Goal: Information Seeking & Learning: Find specific fact

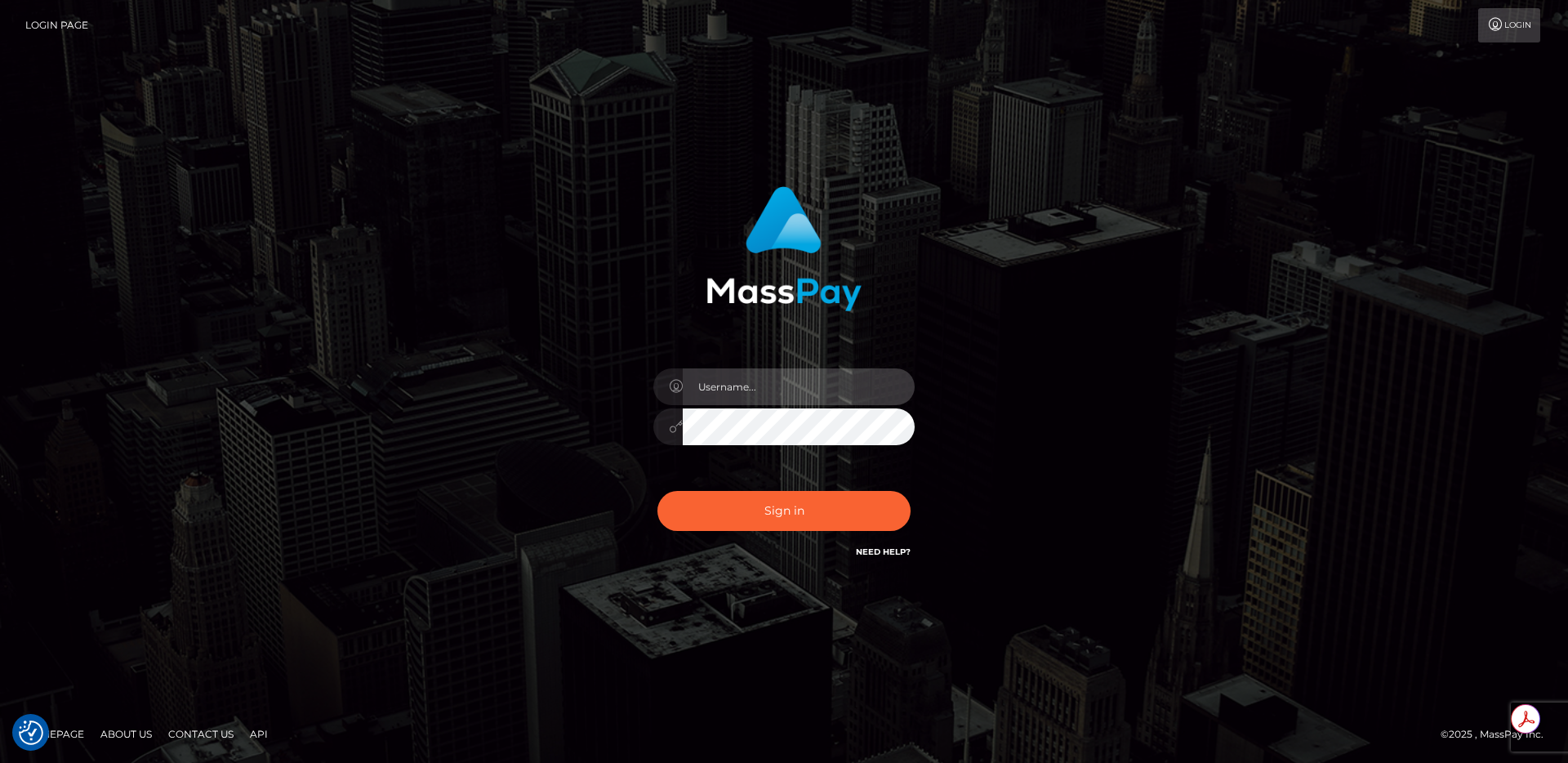
type input "egblue"
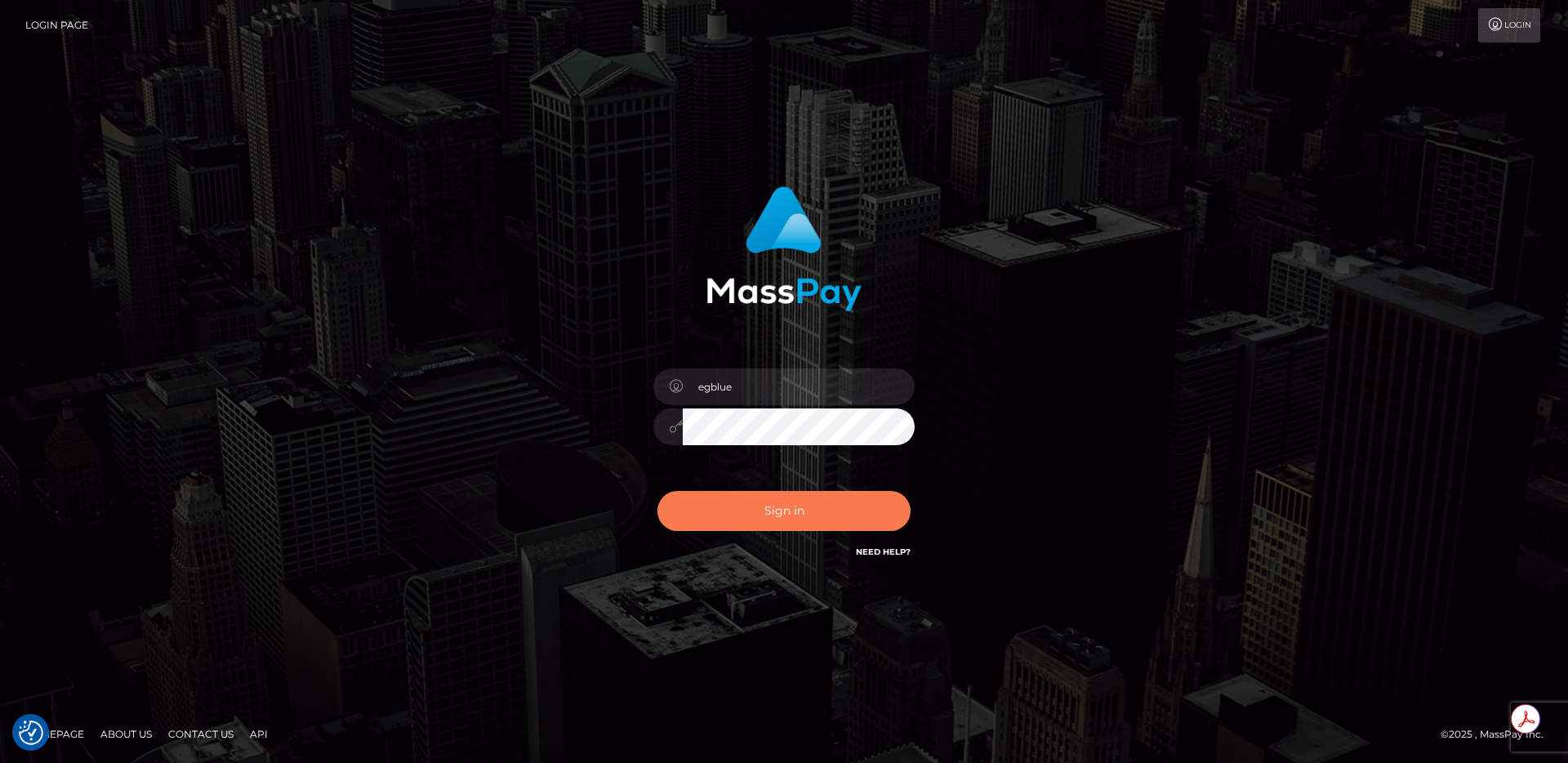
click at [791, 508] on button "Sign in" at bounding box center [783, 511] width 253 height 40
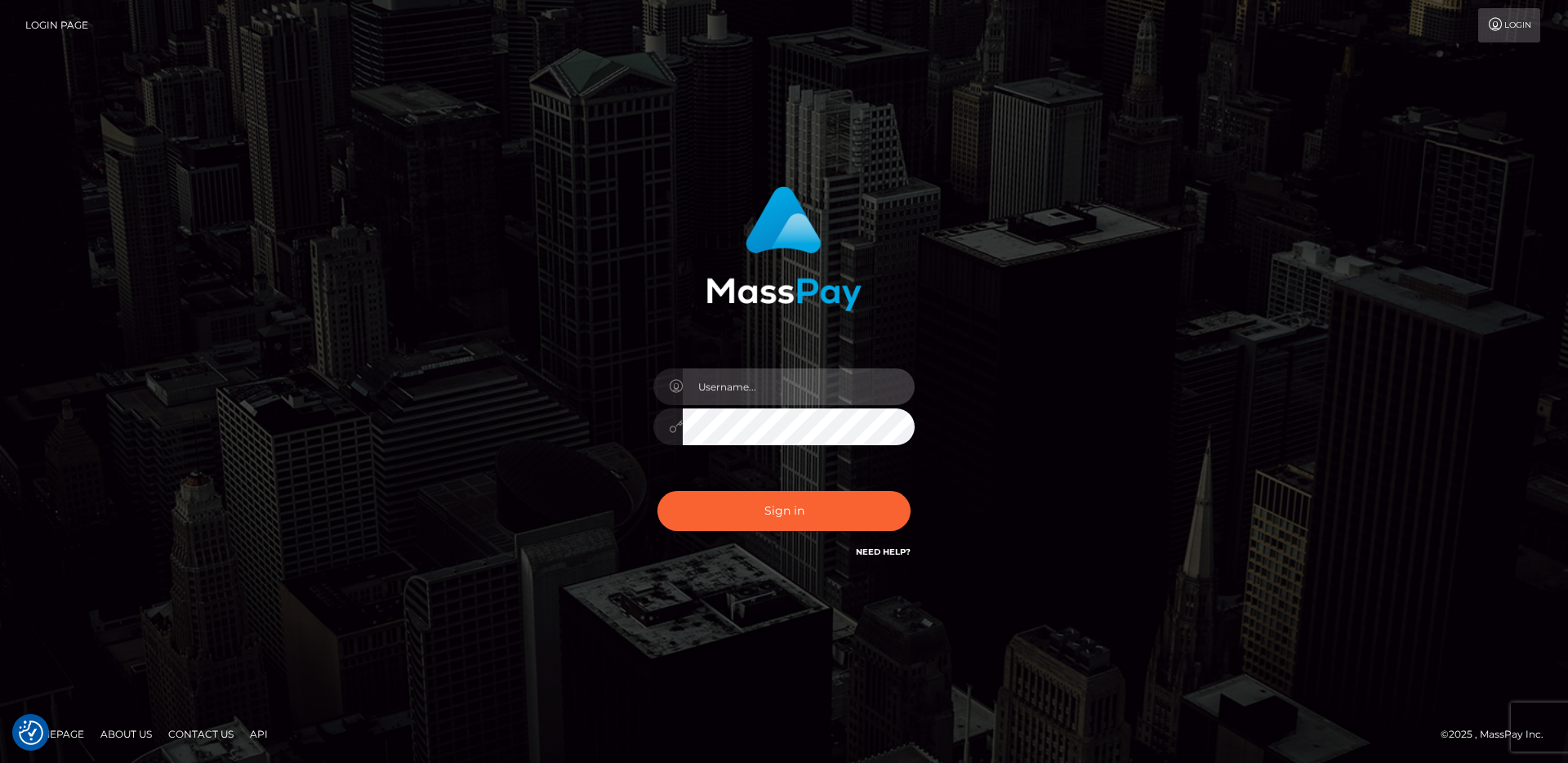
type input "egblue"
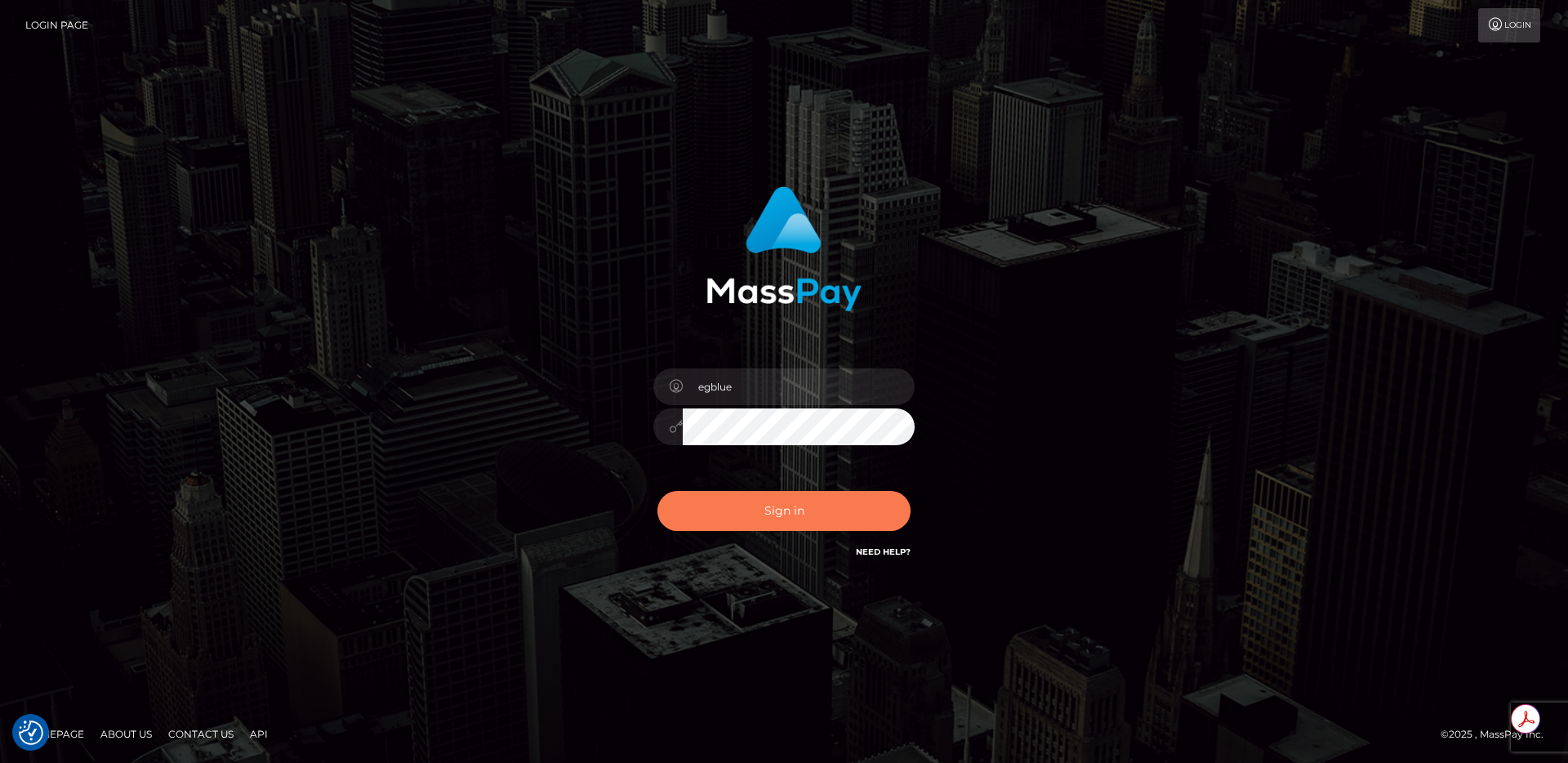
click at [768, 522] on button "Sign in" at bounding box center [783, 511] width 253 height 40
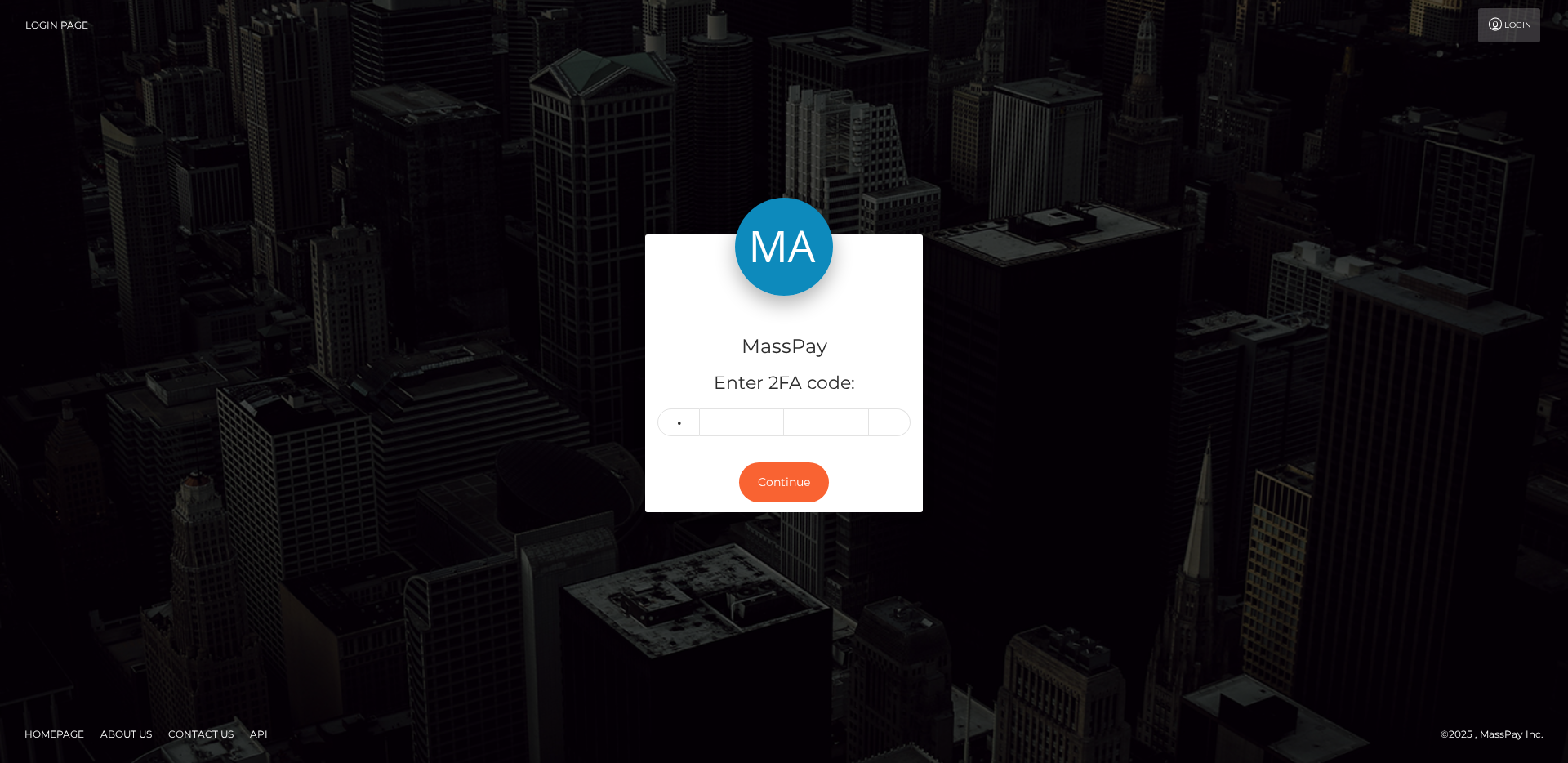
type input "1"
type input "9"
type input "3"
type input "9"
type input "5"
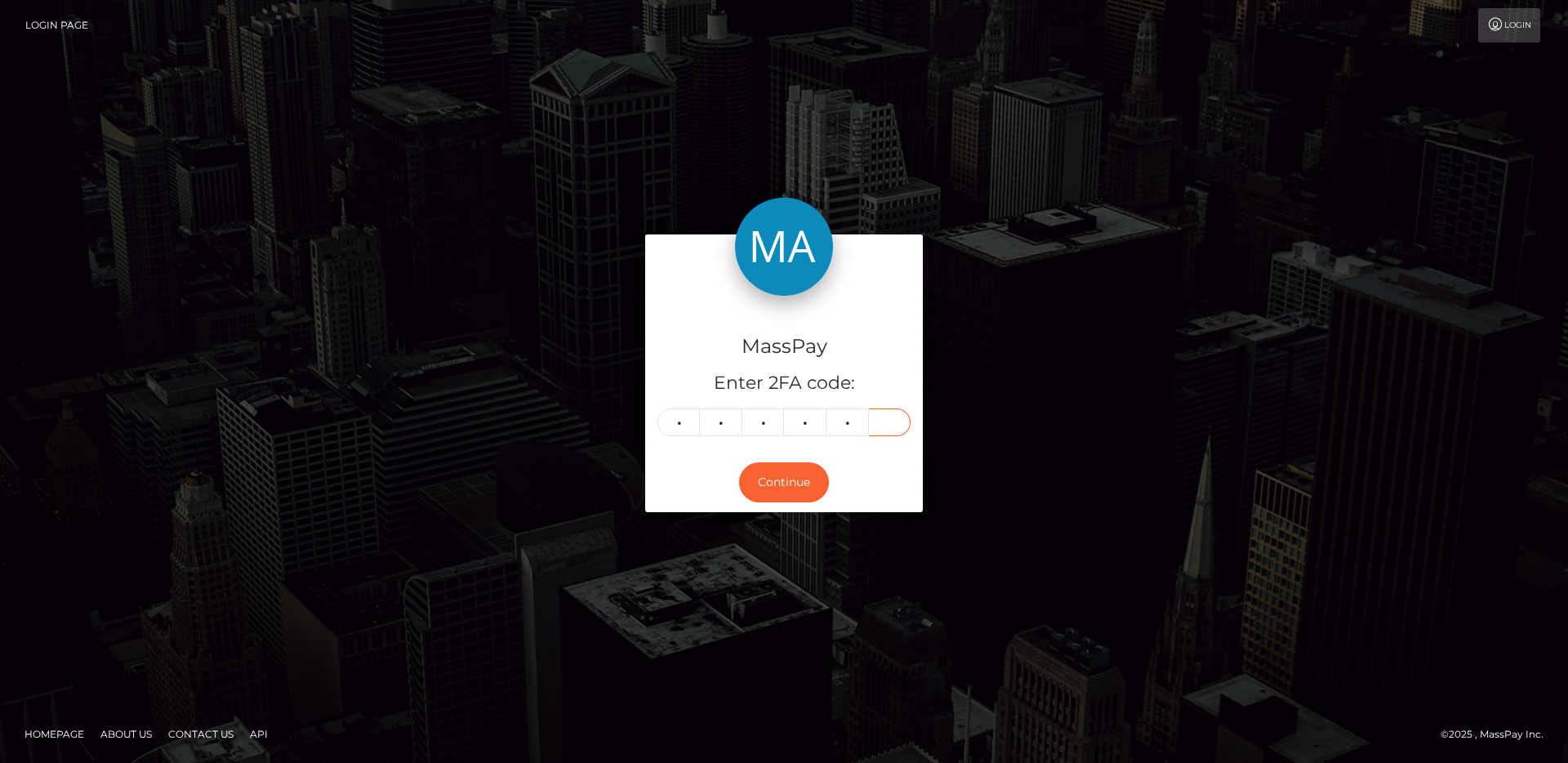
type input "5"
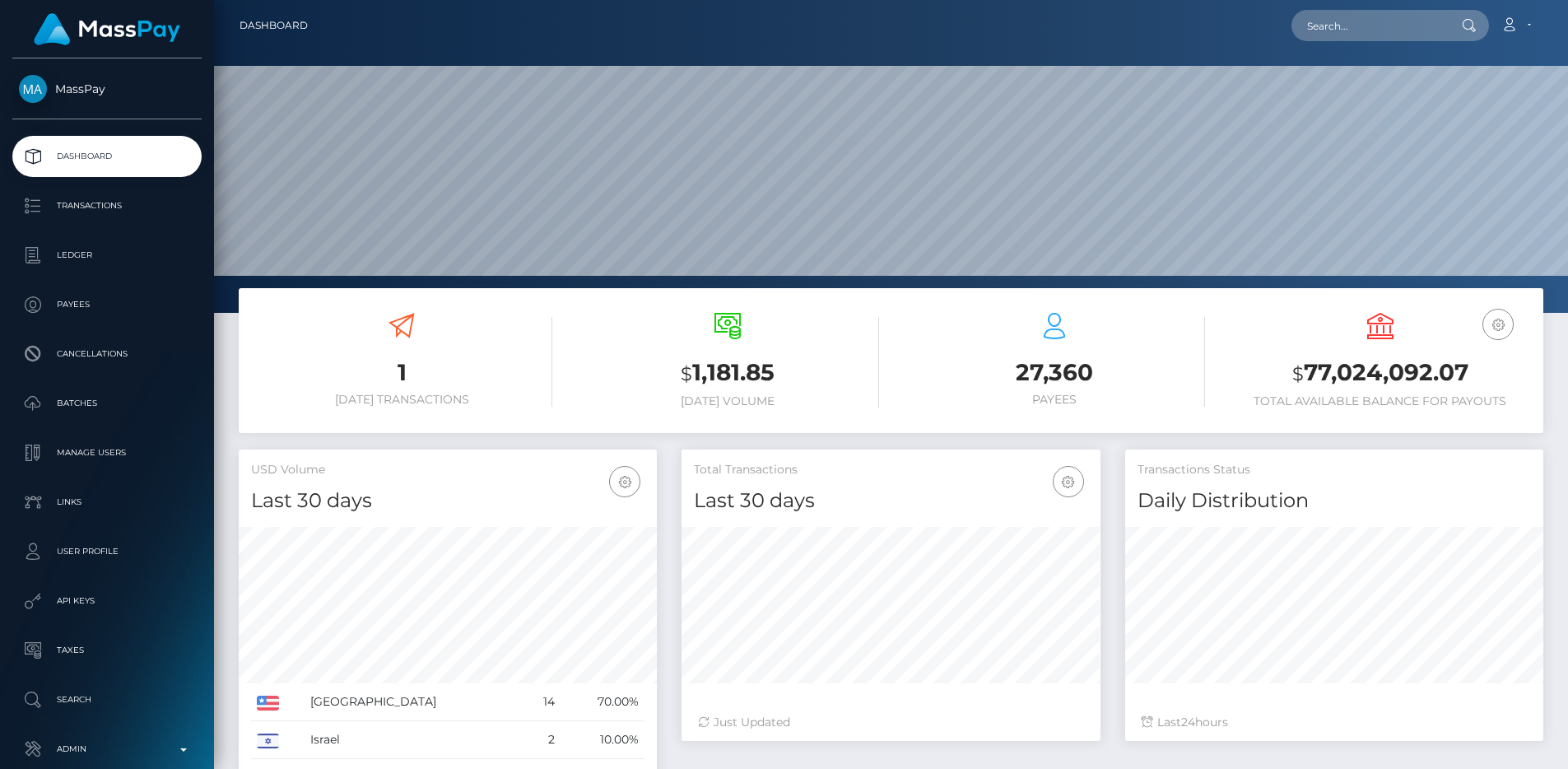
scroll to position [292, 419]
click at [134, 745] on p "Admin" at bounding box center [107, 749] width 176 height 25
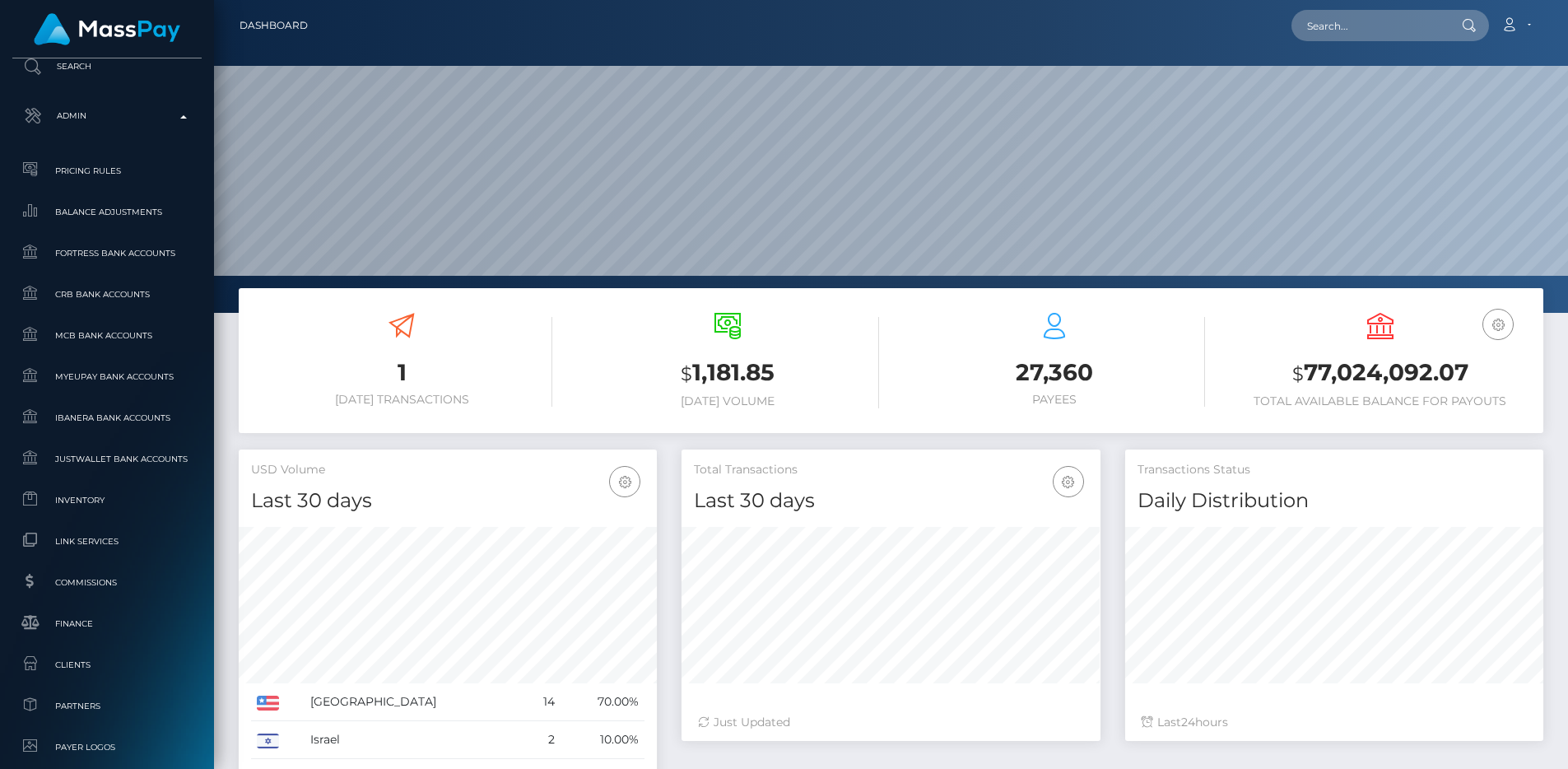
scroll to position [957, 0]
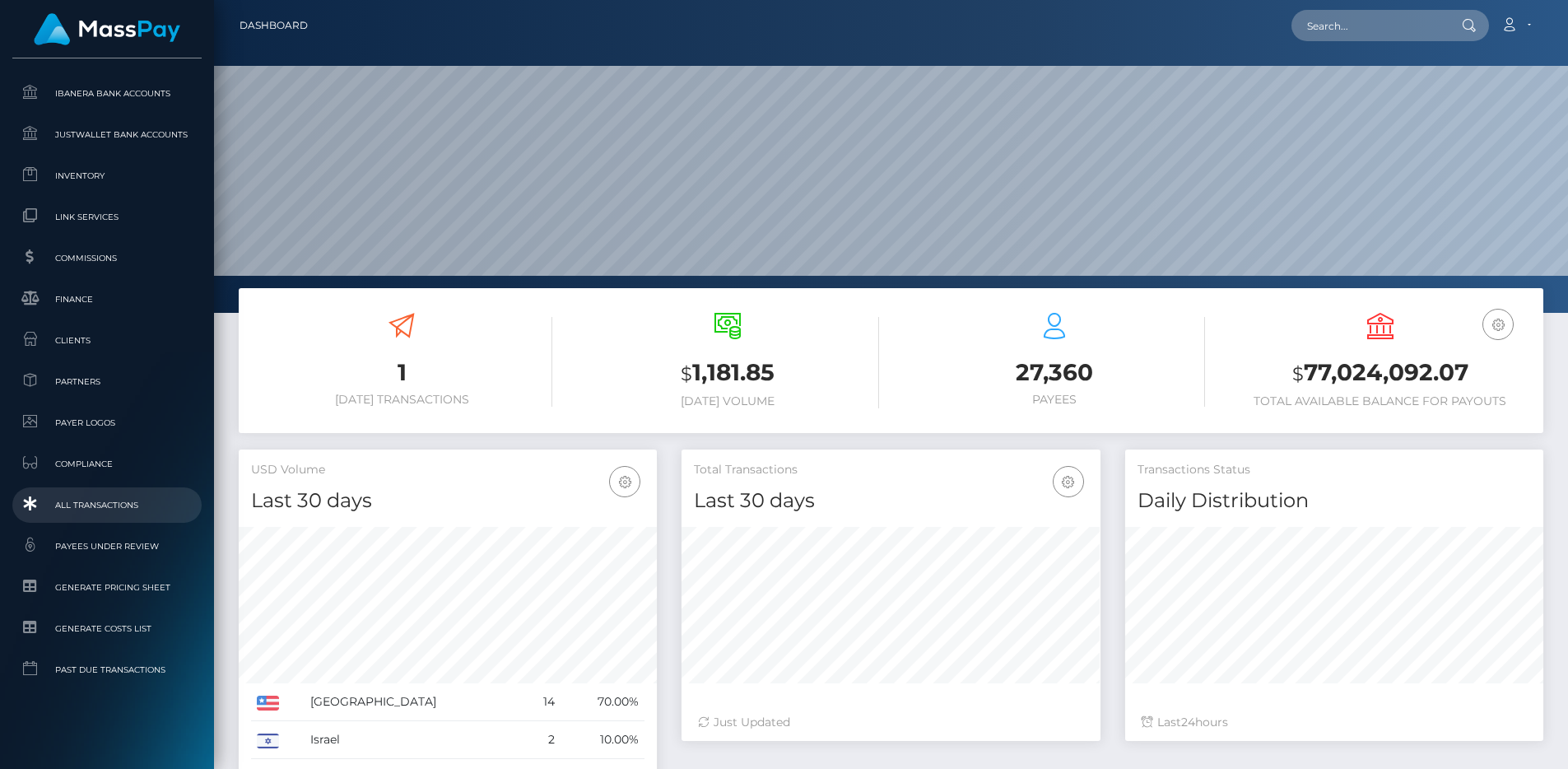
click at [86, 516] on link "All Transactions" at bounding box center [107, 504] width 189 height 35
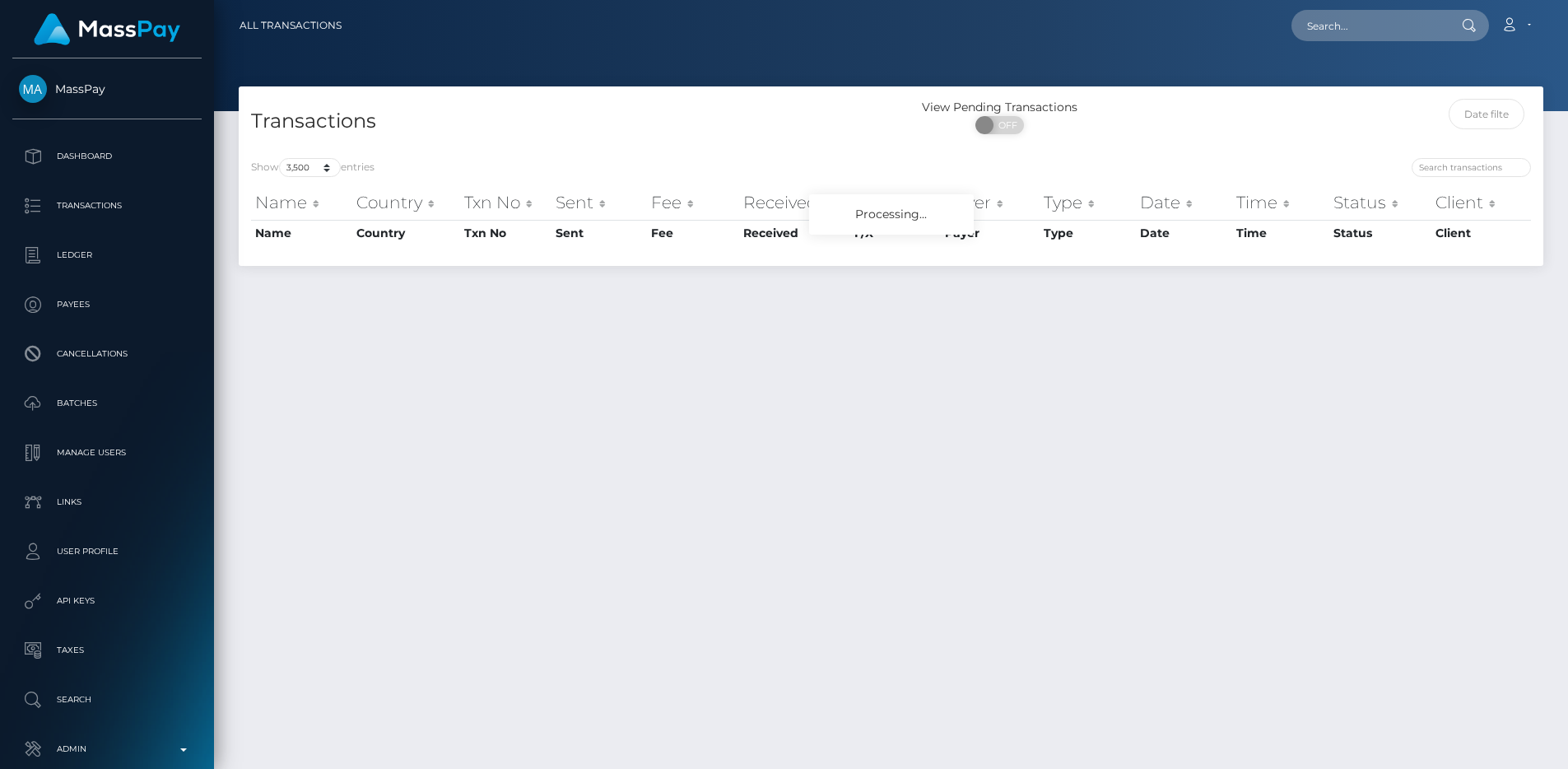
select select "3500"
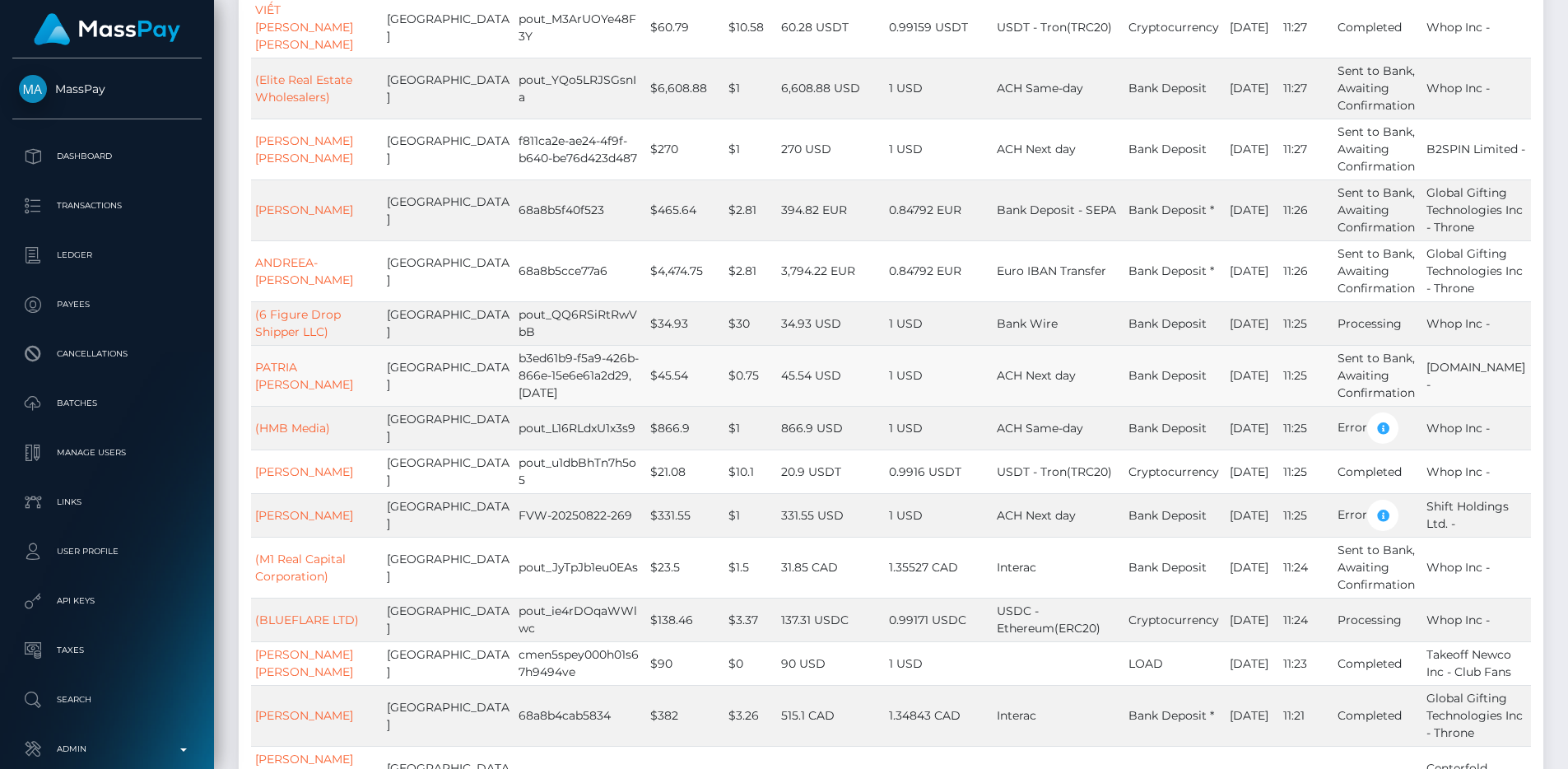
scroll to position [77904, 0]
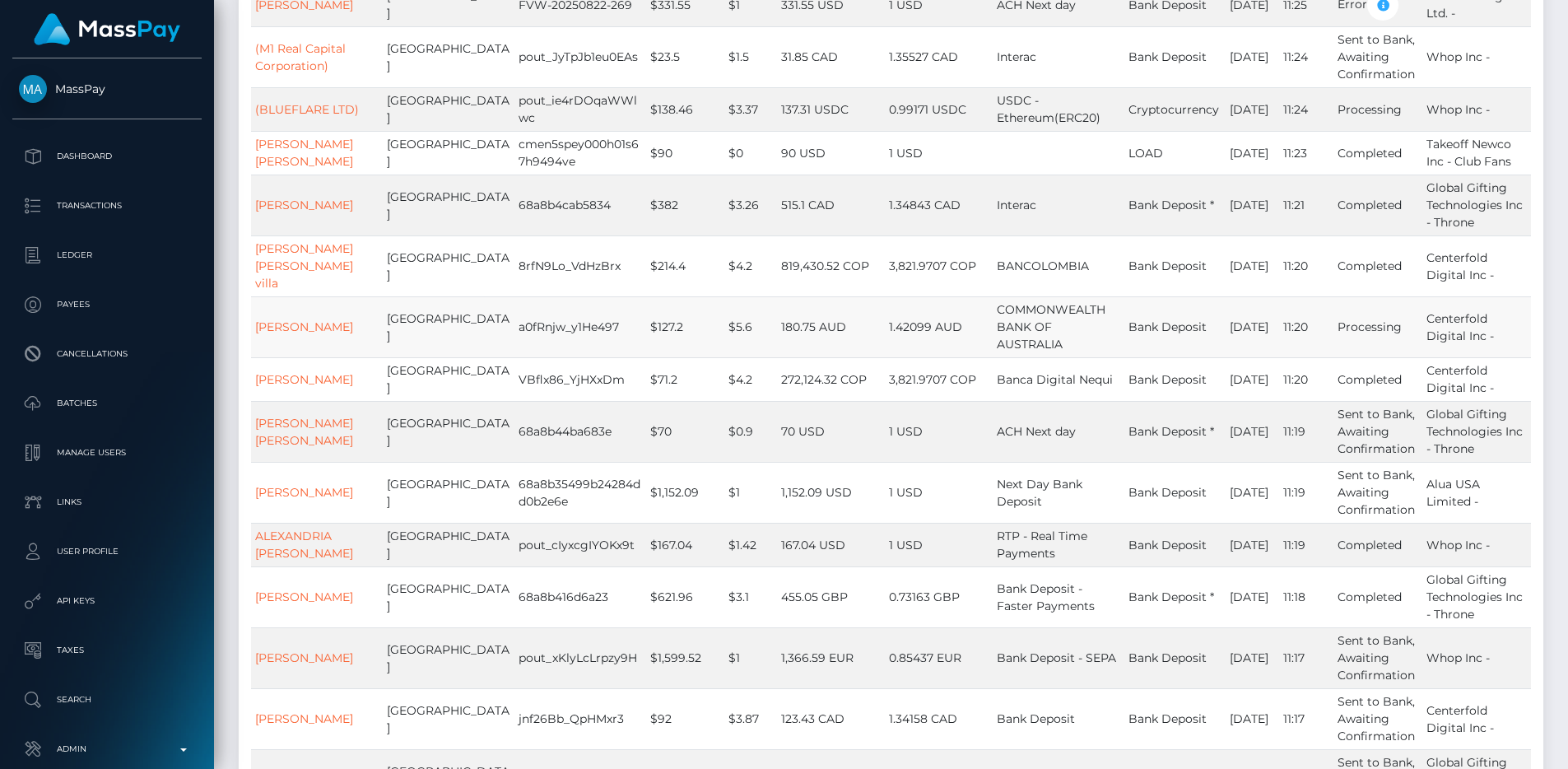
click at [677, 357] on td "$127.2" at bounding box center [685, 327] width 78 height 61
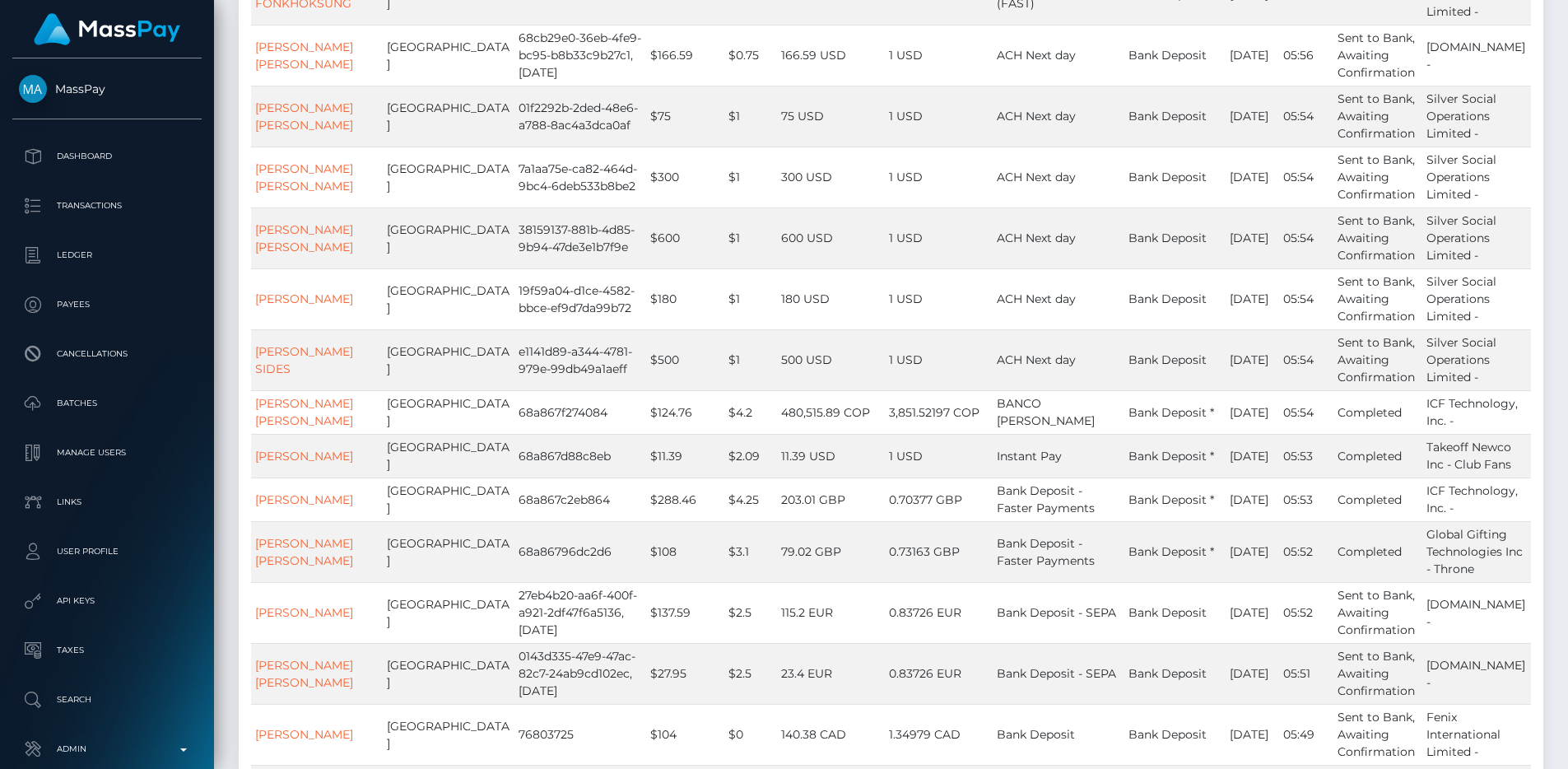
scroll to position [161336, 0]
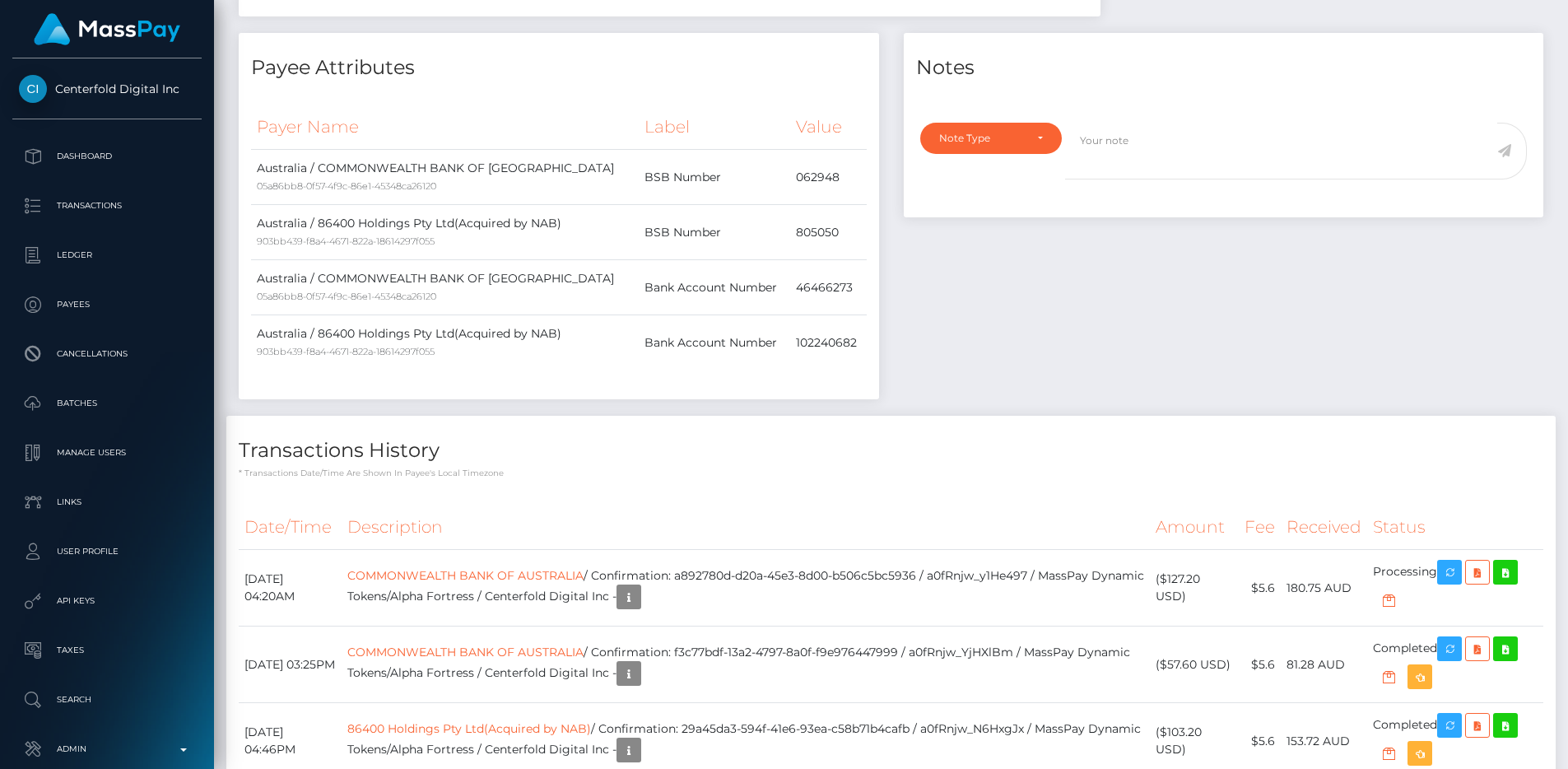
scroll to position [475, 0]
click at [943, 276] on div "Notes Note Type Compliance Clear Compliance General Note Type" at bounding box center [1224, 226] width 665 height 383
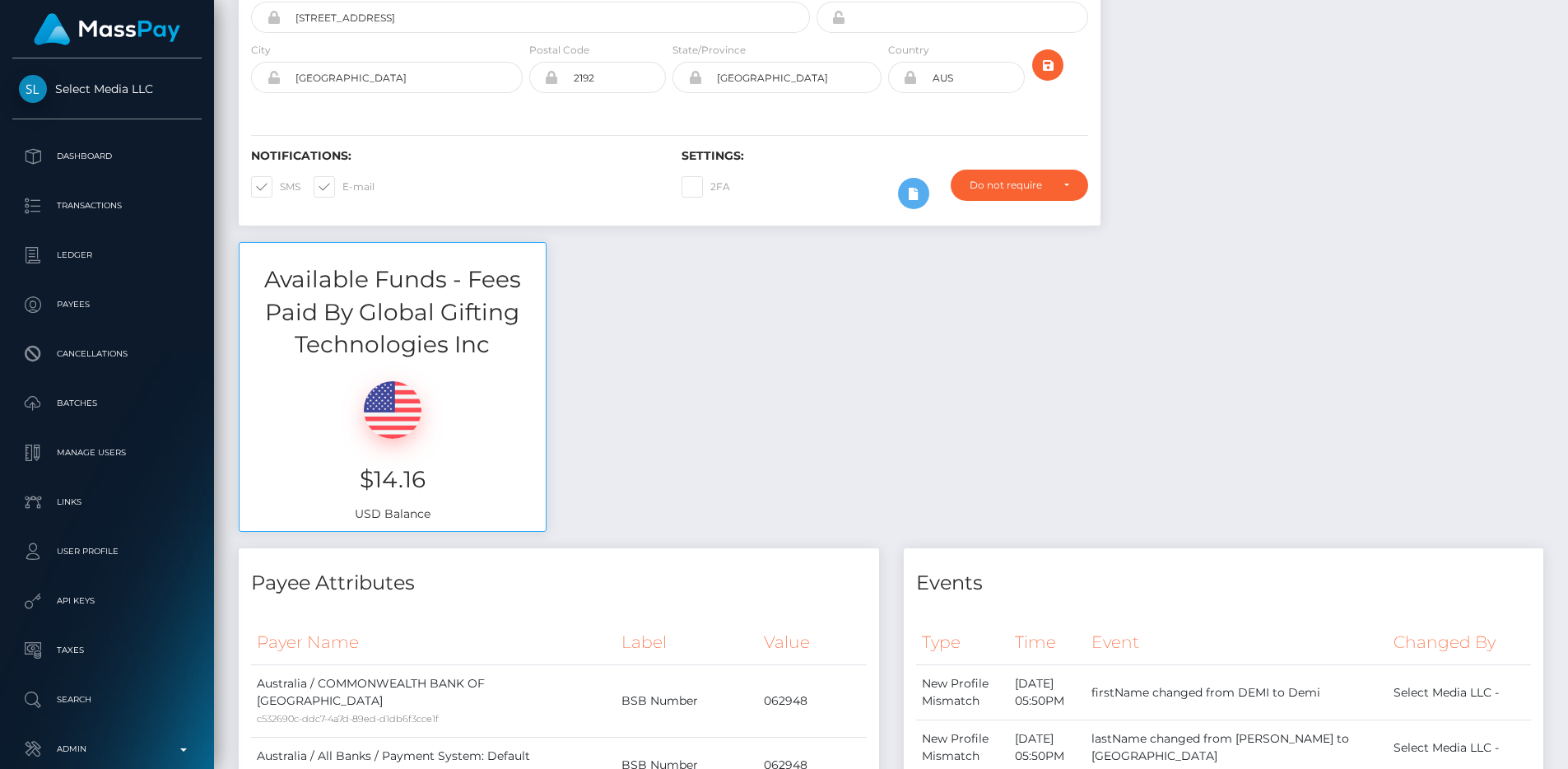
scroll to position [659, 0]
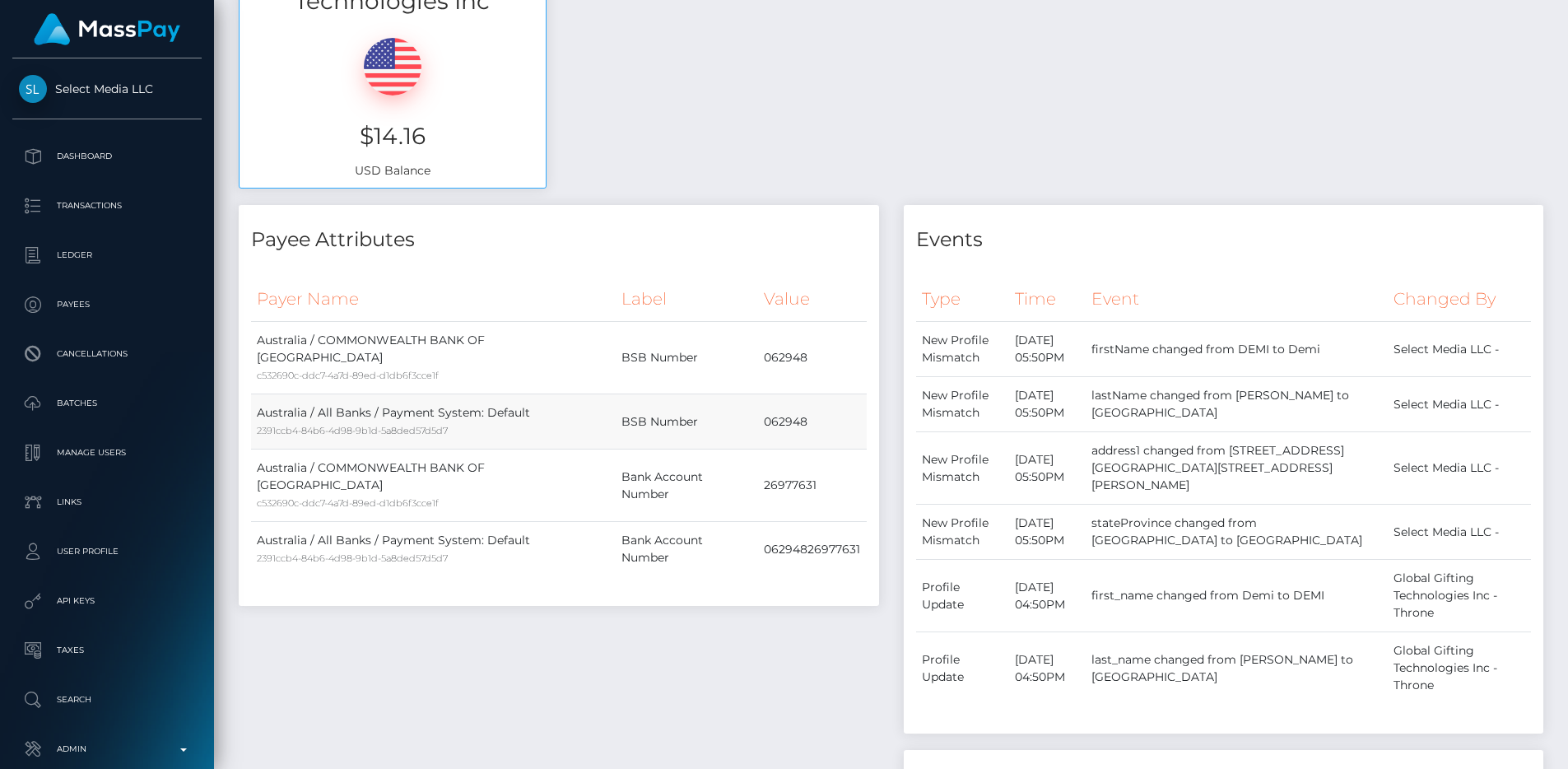
click at [787, 401] on td "062948" at bounding box center [811, 422] width 108 height 55
copy td "062948"
click at [1000, 110] on div "Available Funds - Fees Paid By Global Gifting Technologies Inc $14.16 USD Balan…" at bounding box center [891, 52] width 1329 height 306
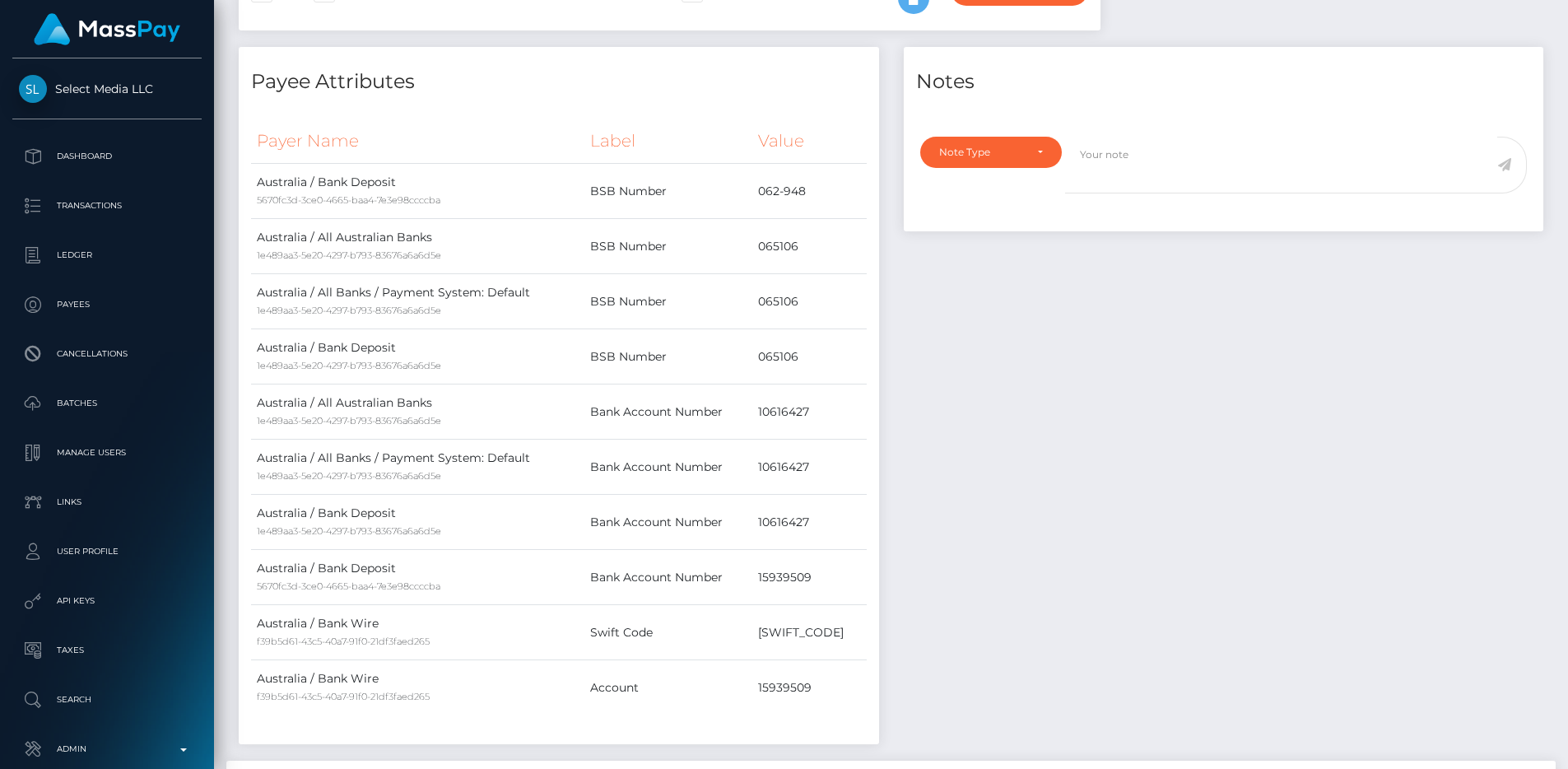
scroll to position [514, 0]
click at [786, 242] on td "065106" at bounding box center [808, 244] width 114 height 55
copy td "065106"
click at [808, 245] on td "065106" at bounding box center [808, 244] width 114 height 55
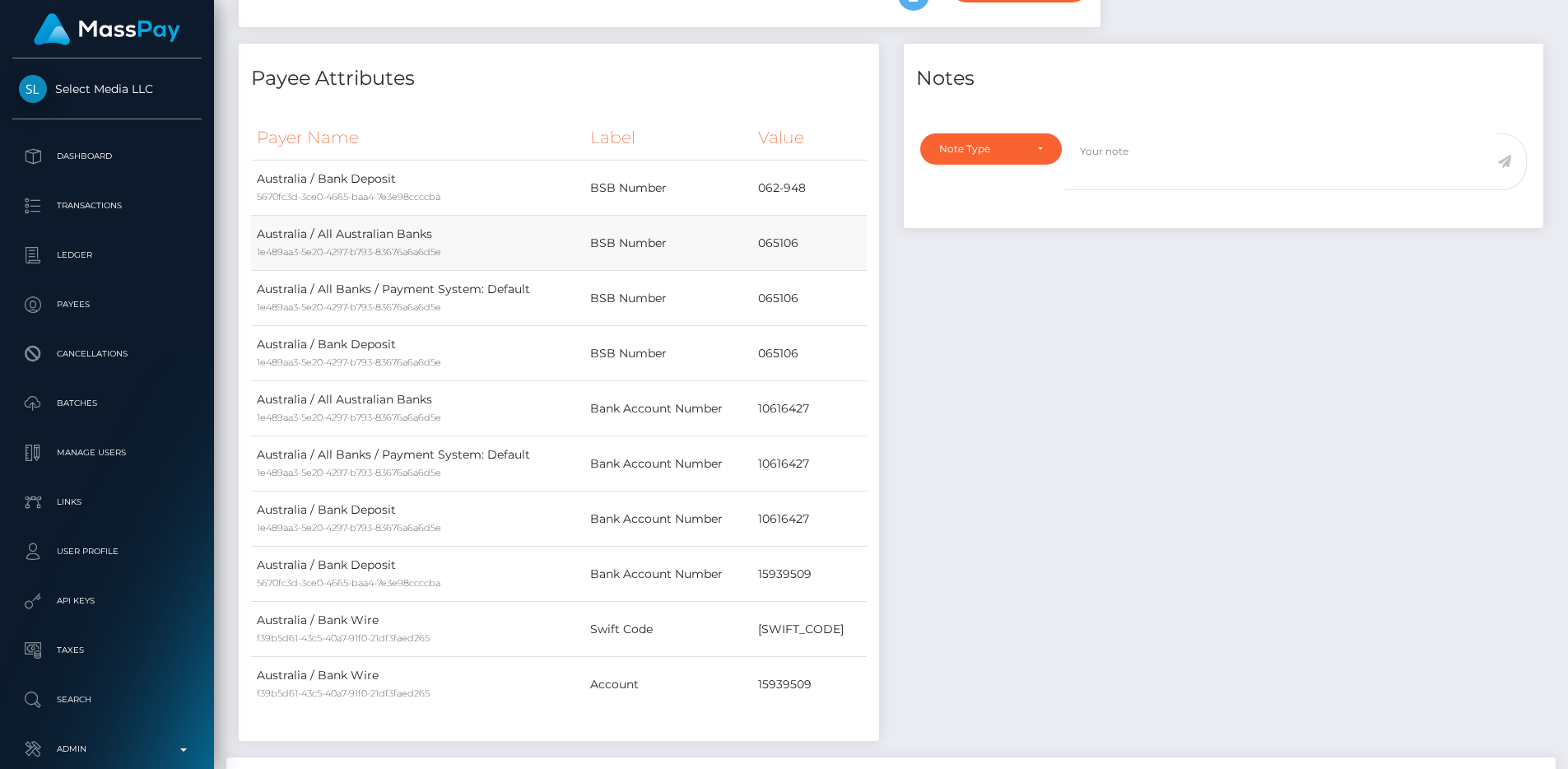
click at [808, 245] on td "065106" at bounding box center [808, 244] width 114 height 55
drag, startPoint x: 774, startPoint y: 182, endPoint x: 854, endPoint y: 187, distance: 80.2
click at [867, 186] on div "Payer Name Label Value Australia / Bank Deposit 5670fc3d-3ce0-4665-baa4-7e3e98c…" at bounding box center [559, 422] width 640 height 638
drag, startPoint x: 851, startPoint y: 187, endPoint x: 781, endPoint y: 187, distance: 70.0
click at [781, 187] on td "062-948" at bounding box center [808, 188] width 114 height 55
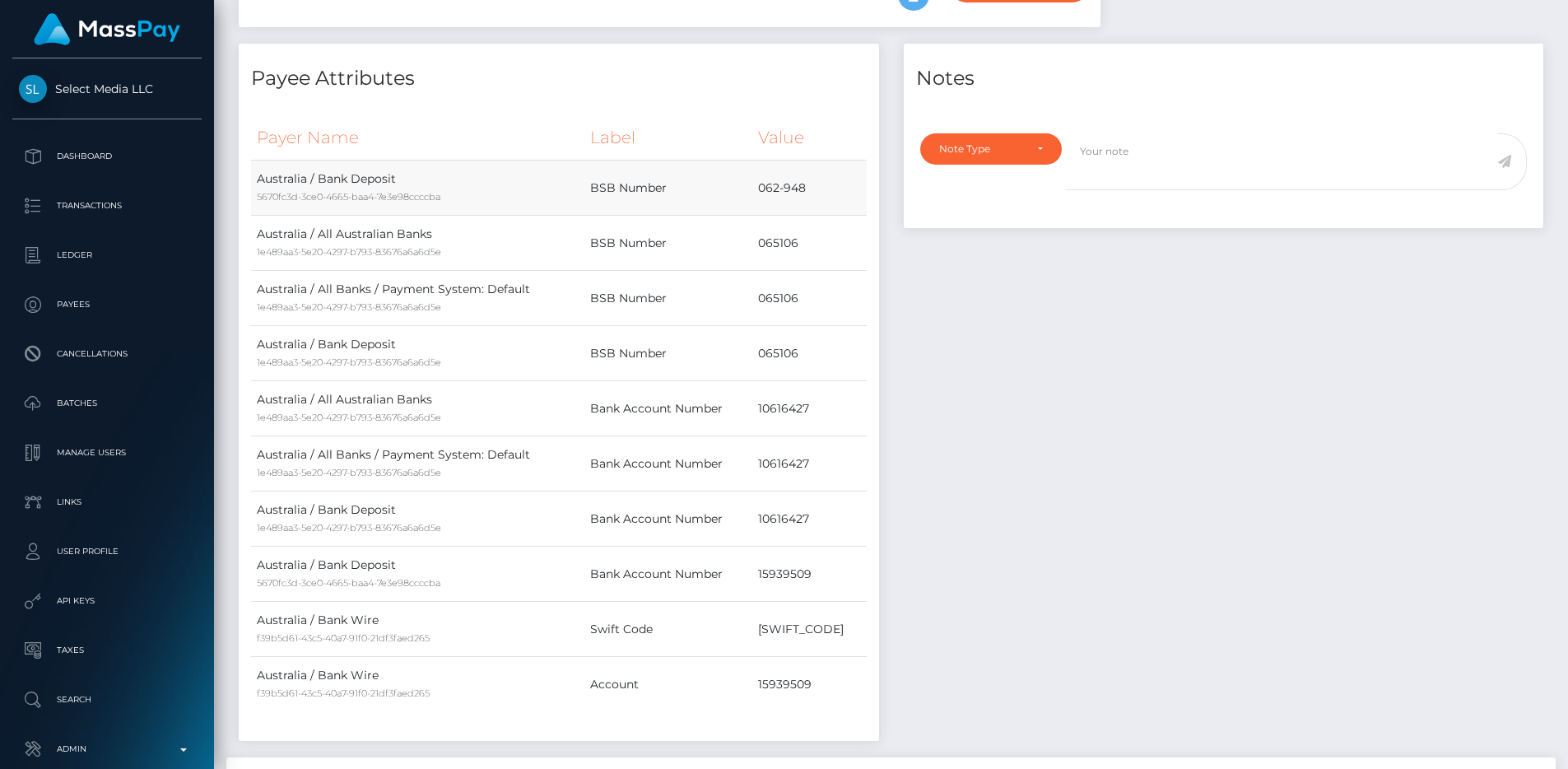
click at [781, 187] on td "062-948" at bounding box center [808, 188] width 114 height 55
drag, startPoint x: 780, startPoint y: 191, endPoint x: 800, endPoint y: 188, distance: 20.2
click at [800, 188] on td "062-948" at bounding box center [808, 188] width 114 height 55
click at [1141, 296] on div "Notes Note Type Compliance Clear Compliance General Note Type" at bounding box center [1224, 400] width 665 height 714
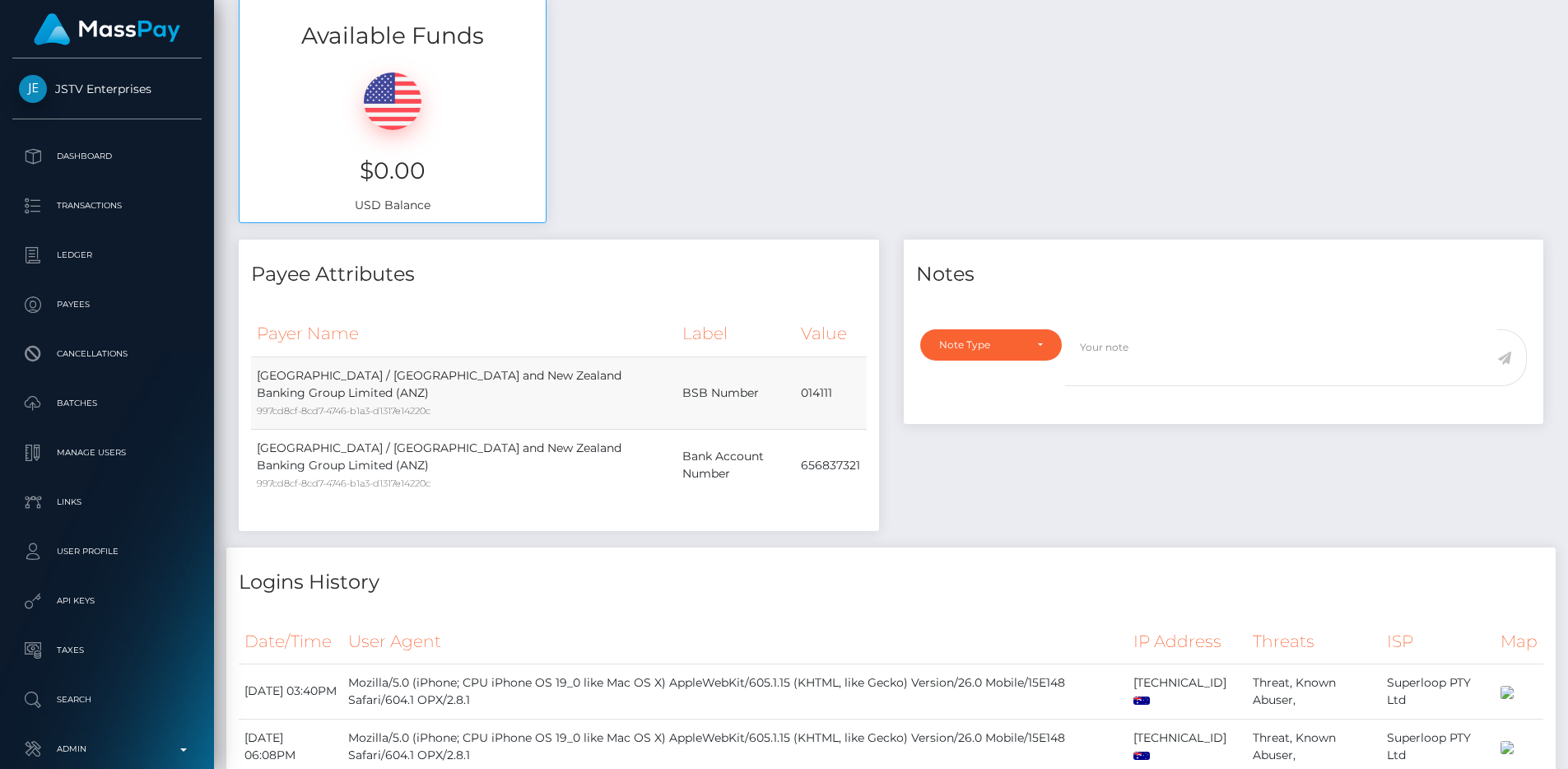
scroll to position [198, 419]
click at [811, 388] on td "014111" at bounding box center [830, 393] width 71 height 73
copy td "01"
click at [811, 383] on td "014111" at bounding box center [830, 393] width 71 height 73
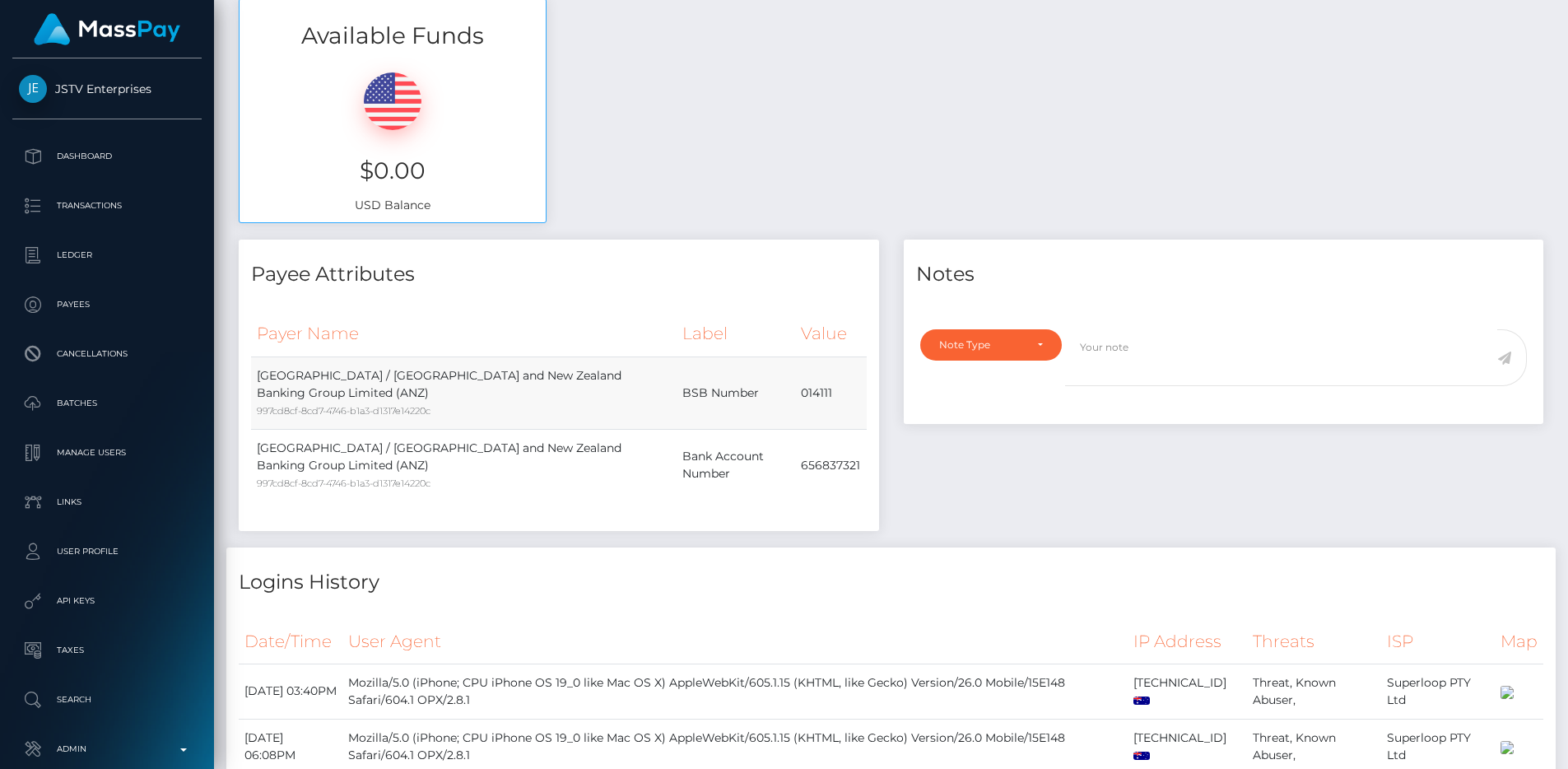
click at [782, 386] on td "BSB Number" at bounding box center [736, 393] width 118 height 73
drag, startPoint x: 803, startPoint y: 378, endPoint x: 815, endPoint y: 383, distance: 13.0
click at [815, 383] on td "014111" at bounding box center [830, 393] width 71 height 73
copy td "01"
click at [1073, 139] on div "Available Funds $0.00 USD Balance" at bounding box center [891, 118] width 1329 height 242
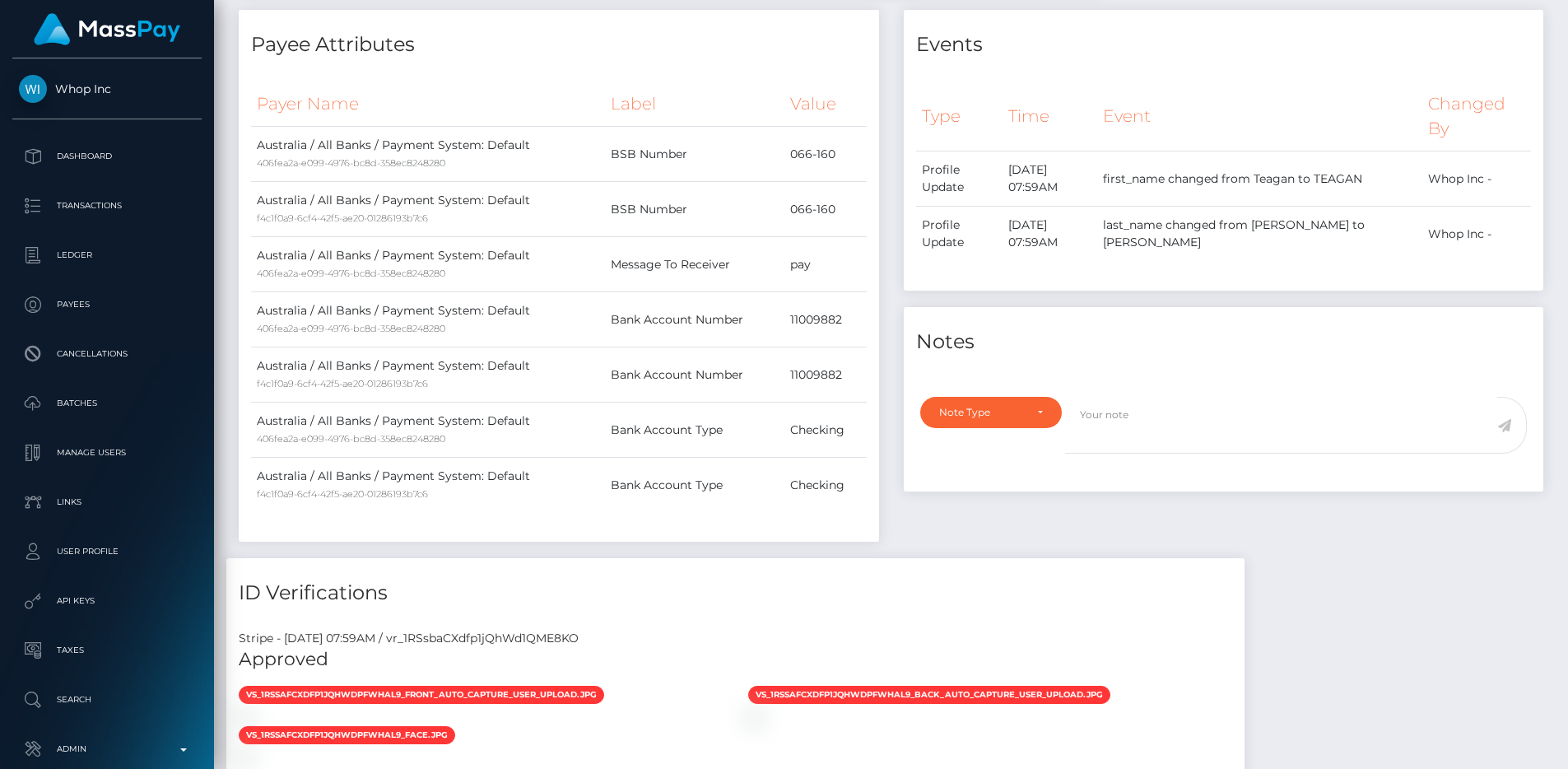
scroll to position [198, 419]
drag, startPoint x: 789, startPoint y: 201, endPoint x: 848, endPoint y: 204, distance: 59.1
click at [848, 204] on td "066-160" at bounding box center [826, 209] width 82 height 55
copy td "066-160"
